Goal: Answer question/provide support

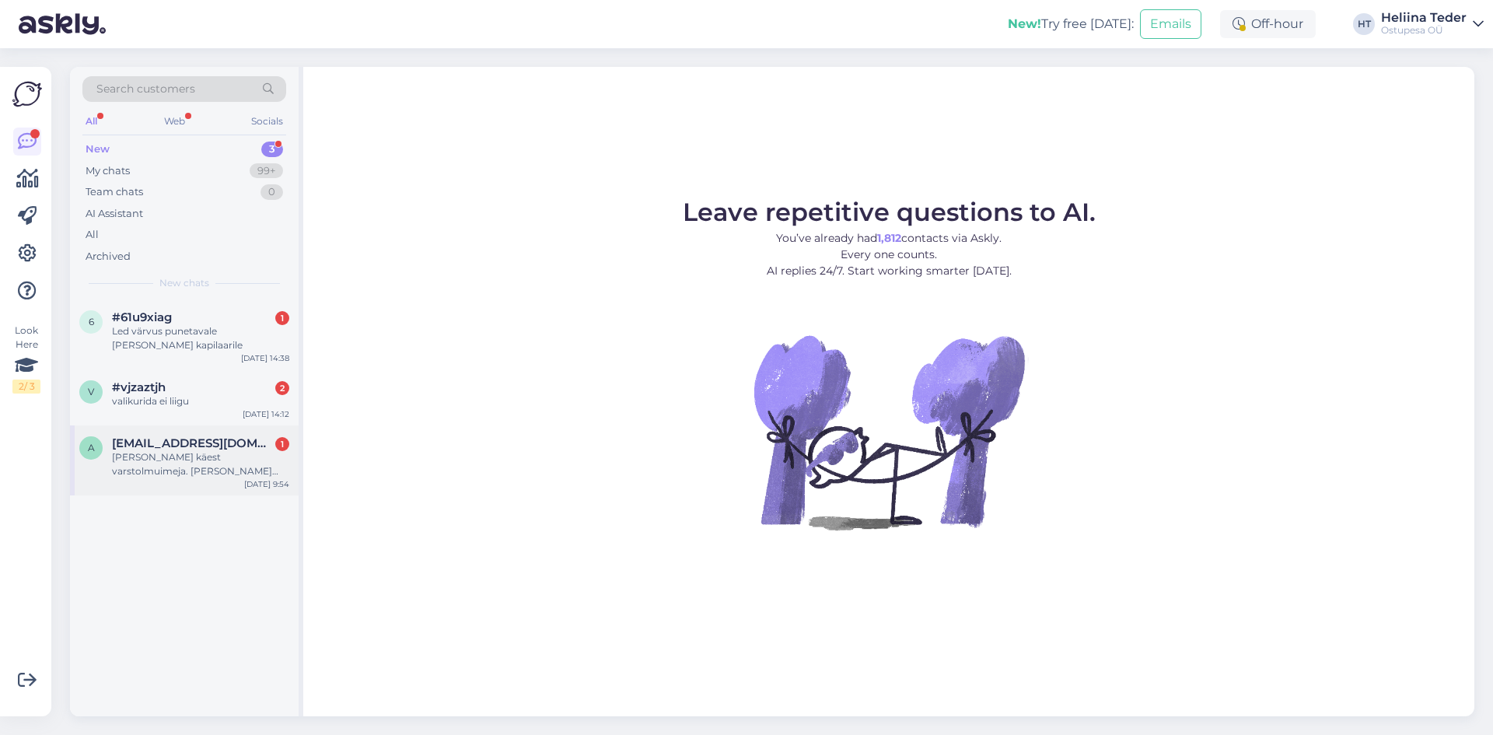
click at [204, 456] on div "[PERSON_NAME] käest varstolmuimeja. [PERSON_NAME] pakiautomaadist kätte, tõmbas…" at bounding box center [200, 464] width 177 height 28
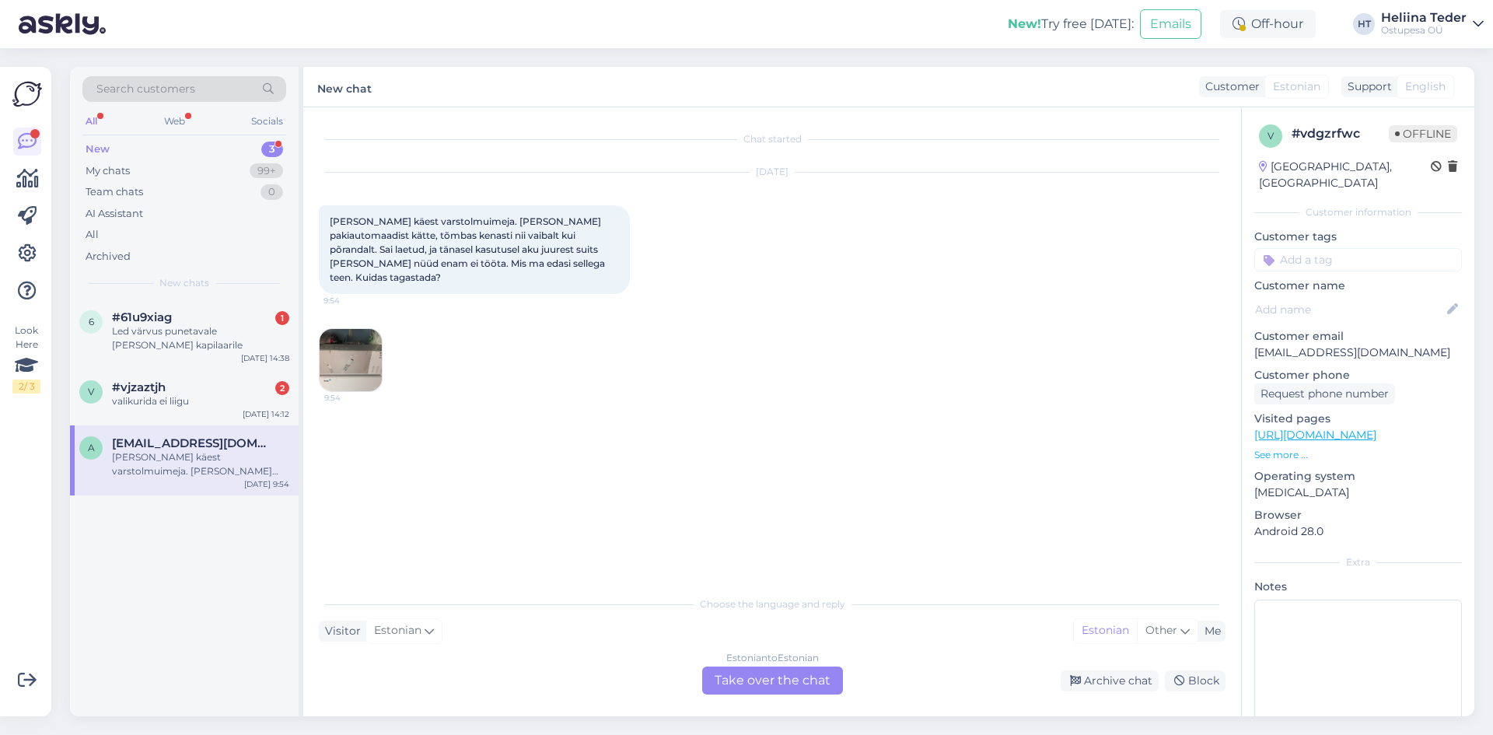
click at [757, 688] on div "Estonian to Estonian Take over the chat" at bounding box center [772, 681] width 141 height 28
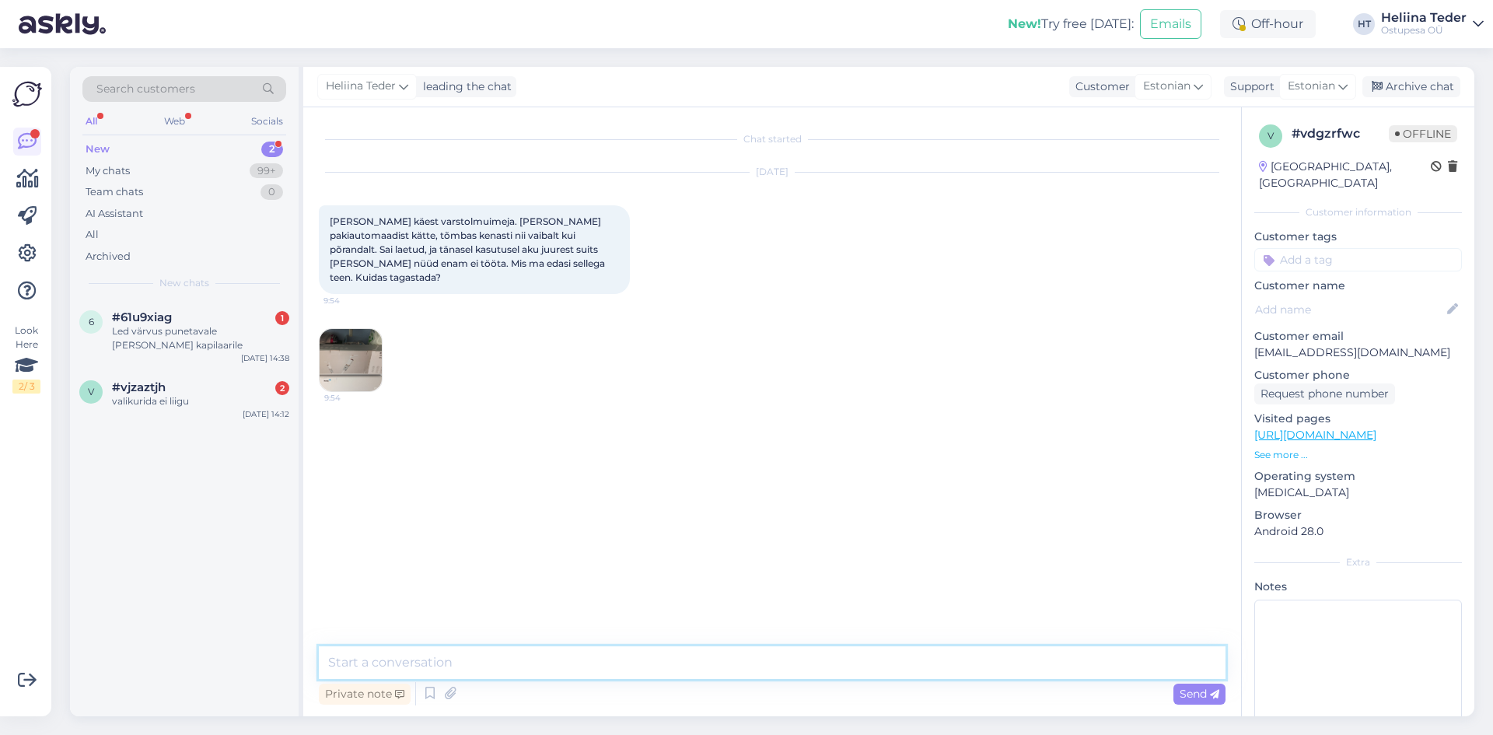
click at [599, 670] on textarea at bounding box center [772, 662] width 907 height 33
type textarea "Tere! Palun kirjutage tagastuse asjus [EMAIL_ADDRESS][DOMAIN_NAME] või Ostupesa…"
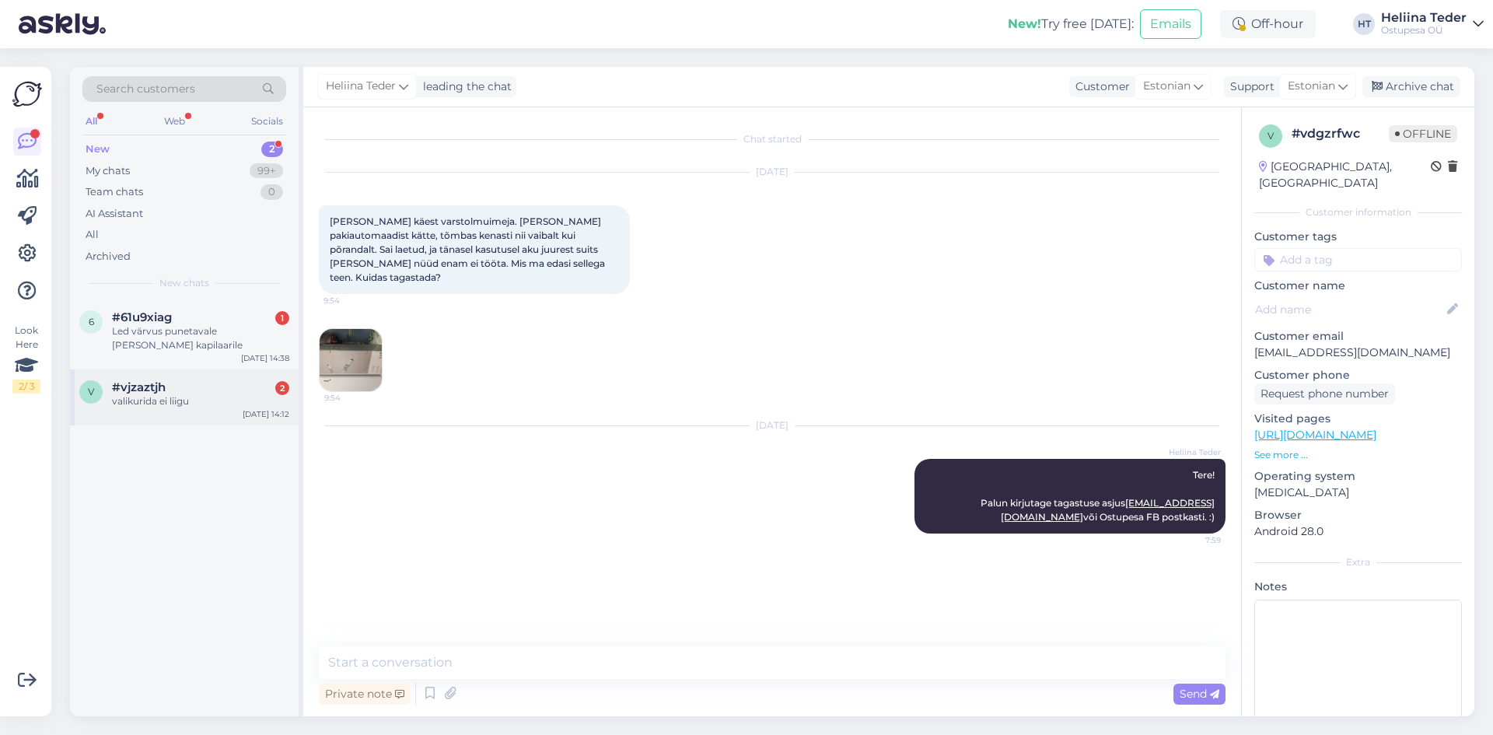
click at [220, 387] on div "#vjzaztjh 2" at bounding box center [200, 387] width 177 height 14
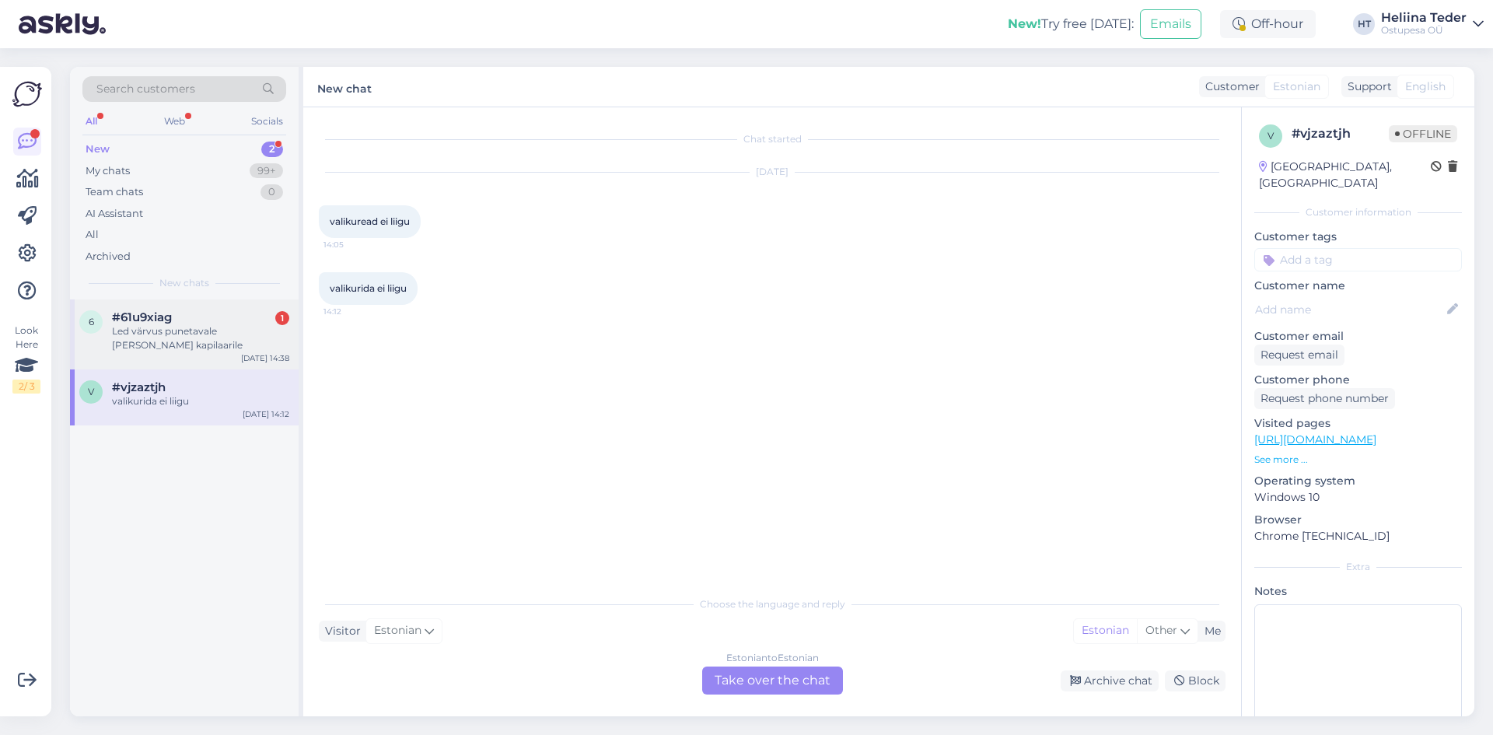
click at [205, 328] on div "Led värvus punetavale [PERSON_NAME] kapilaarile" at bounding box center [200, 338] width 177 height 28
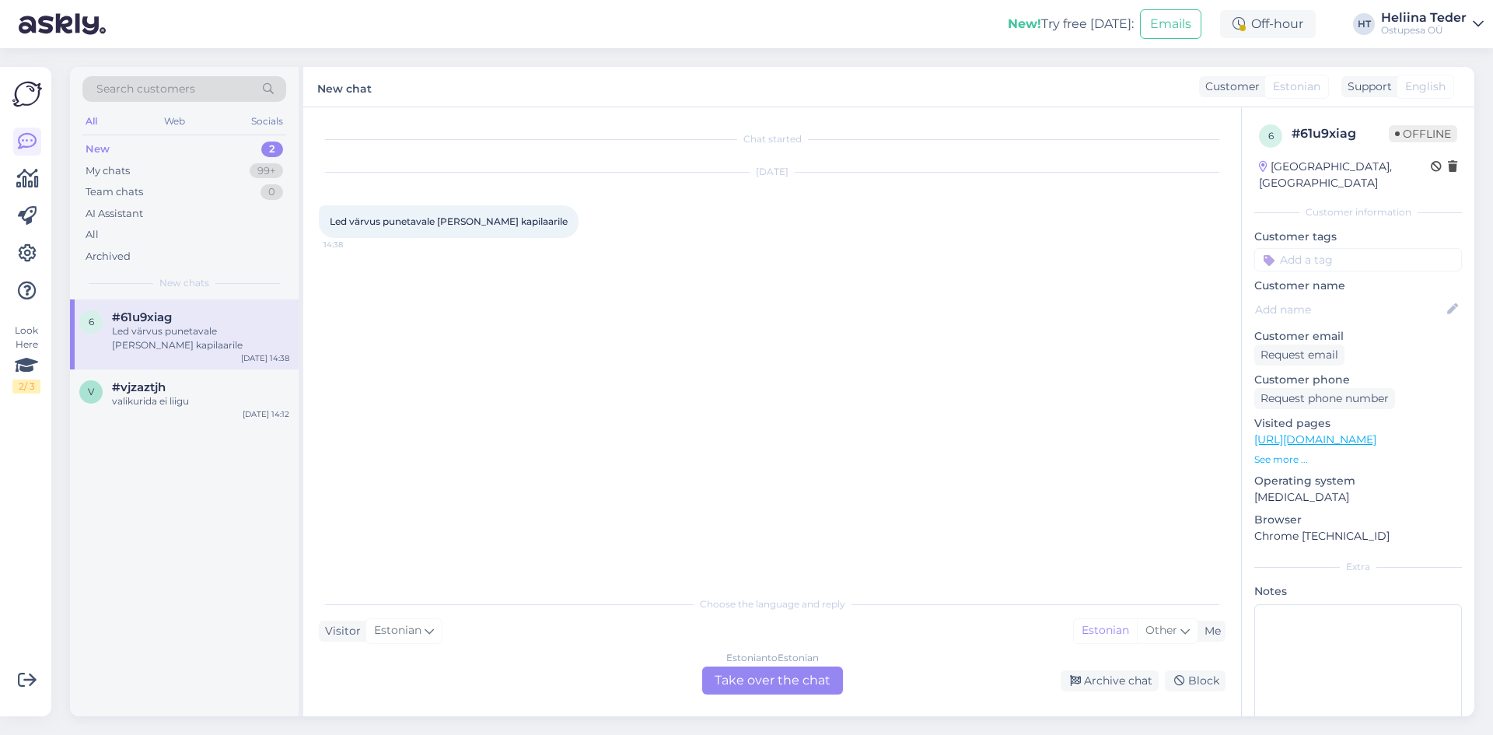
click at [817, 670] on div "Estonian to Estonian Take over the chat" at bounding box center [772, 681] width 141 height 28
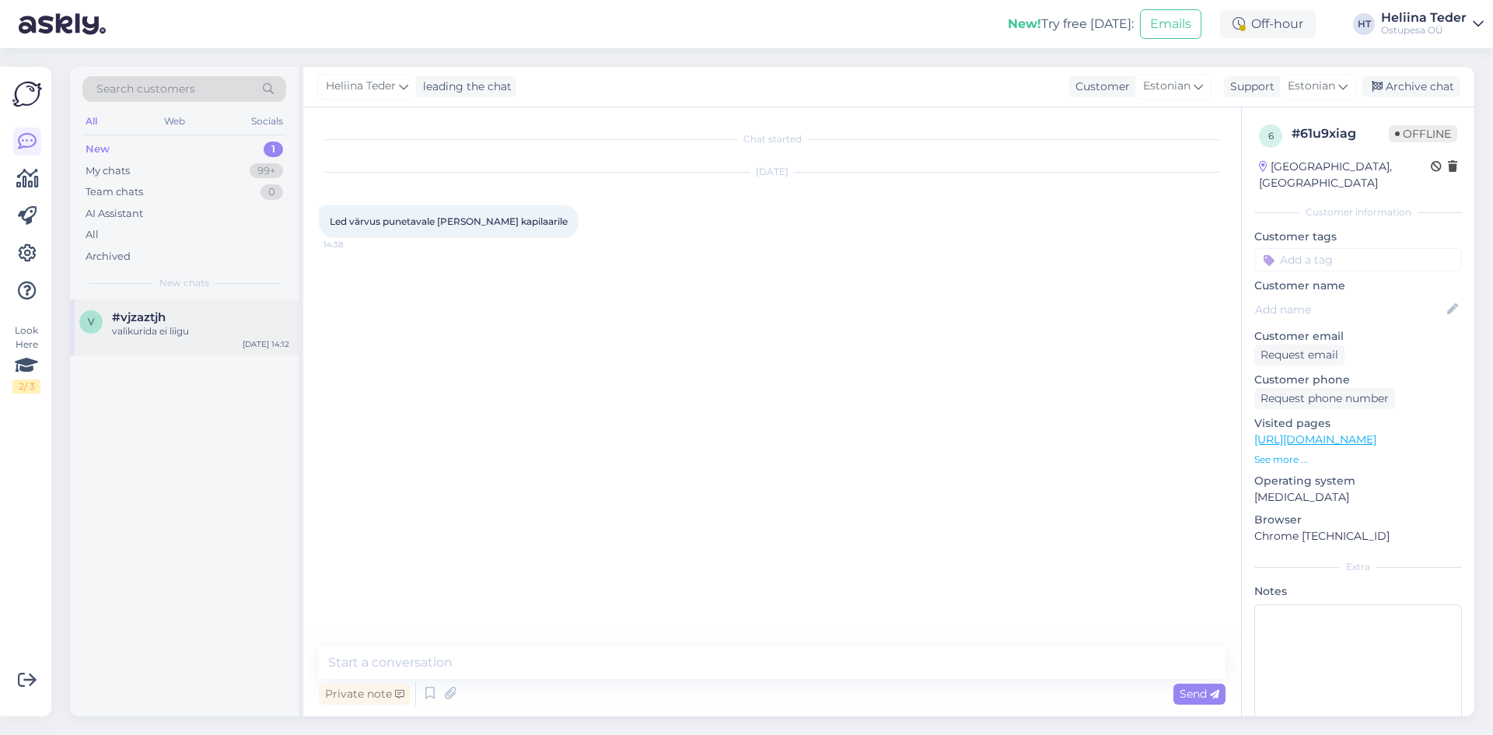
click at [177, 338] on div "valikurida ei liigu" at bounding box center [200, 331] width 177 height 14
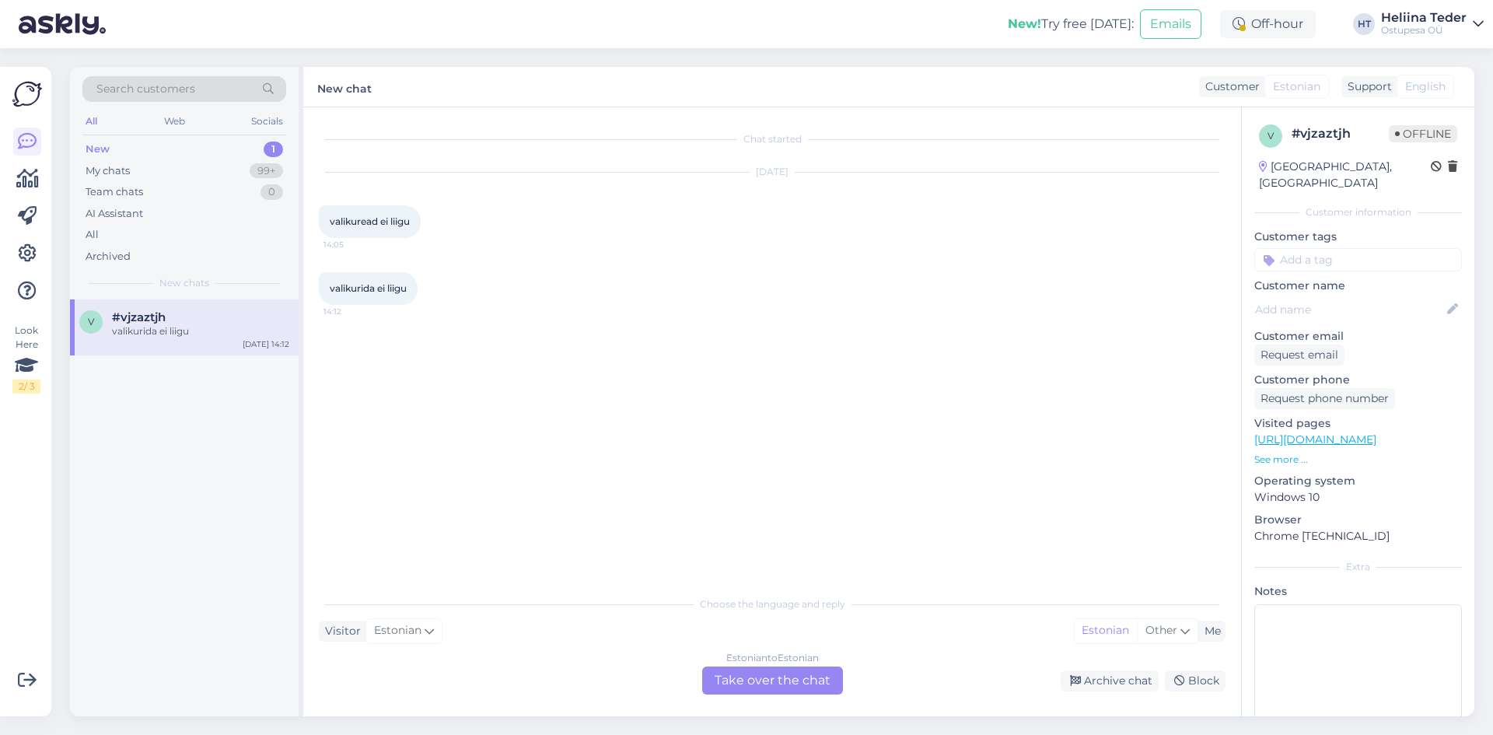
click at [754, 688] on div "Estonian to Estonian Take over the chat" at bounding box center [772, 681] width 141 height 28
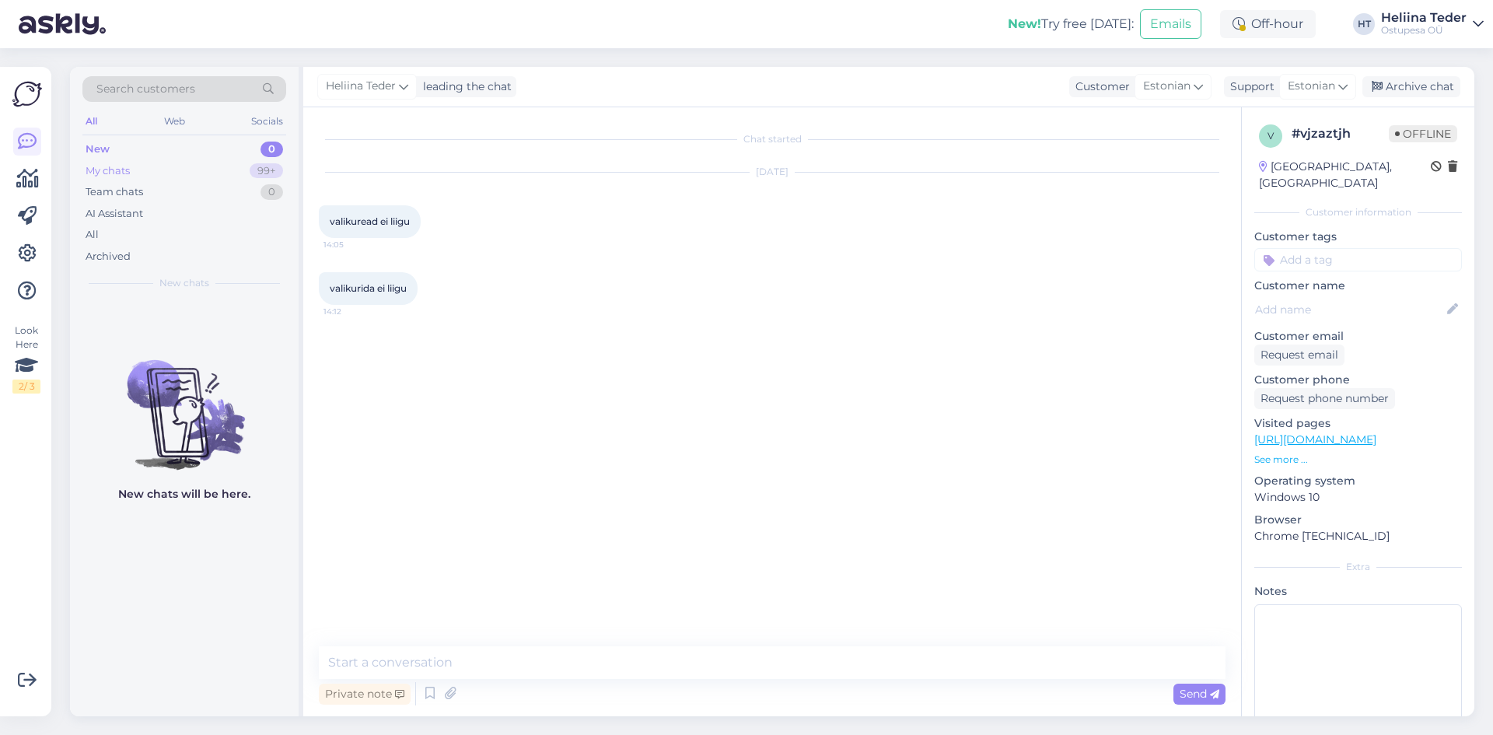
click at [152, 175] on div "My chats 99+" at bounding box center [184, 171] width 204 height 22
